Goal: Navigation & Orientation: Find specific page/section

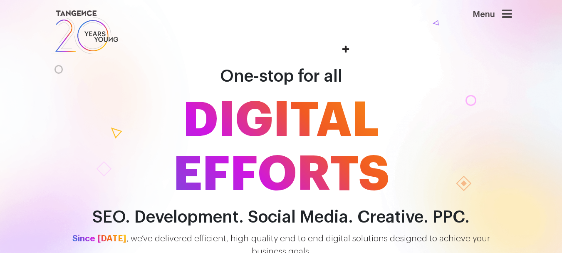
click at [505, 15] on icon at bounding box center [507, 14] width 10 height 12
click at [508, 15] on icon at bounding box center [507, 14] width 10 height 12
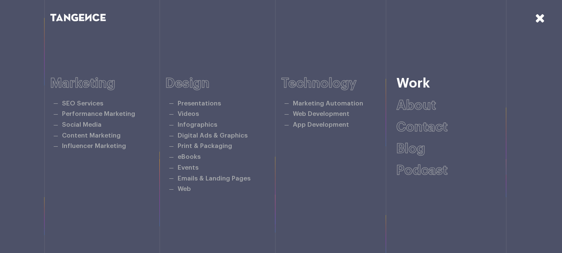
click at [410, 89] on link "Work" at bounding box center [414, 83] width 34 height 13
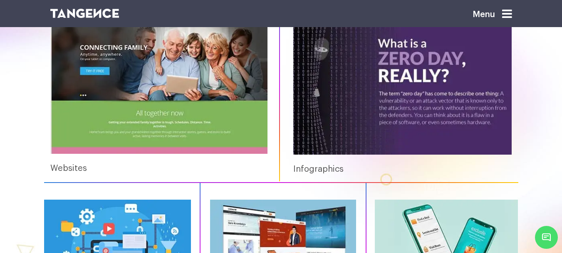
scroll to position [957, 0]
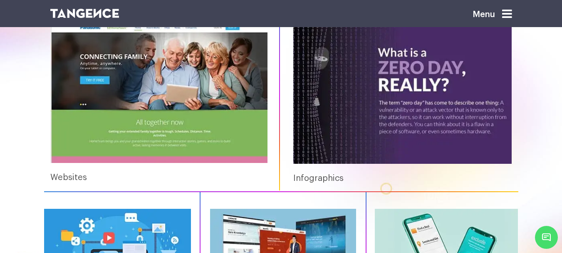
click at [152, 101] on img at bounding box center [159, 92] width 218 height 139
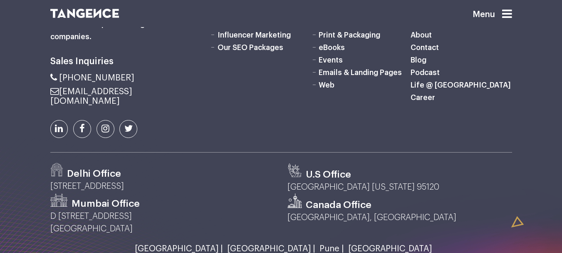
scroll to position [2354, 0]
